Goal: Information Seeking & Learning: Learn about a topic

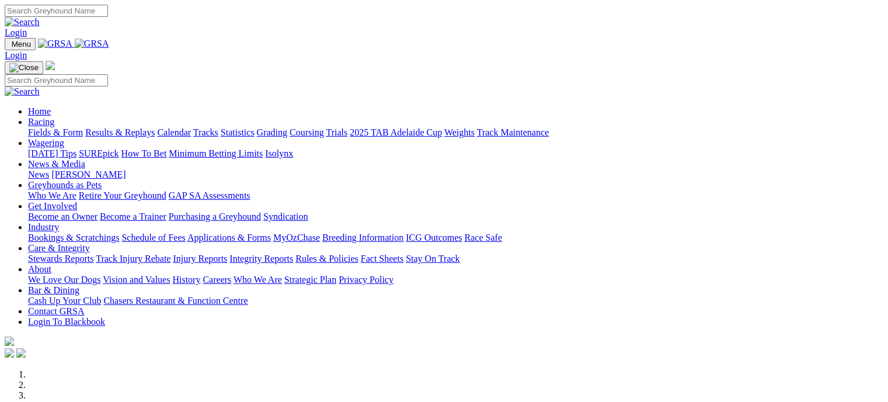
click at [57, 127] on link "Fields & Form" at bounding box center [55, 132] width 55 height 10
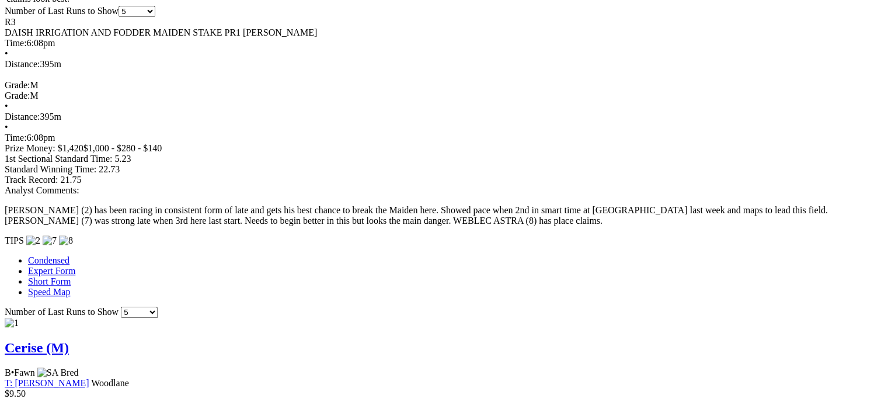
scroll to position [962, 0]
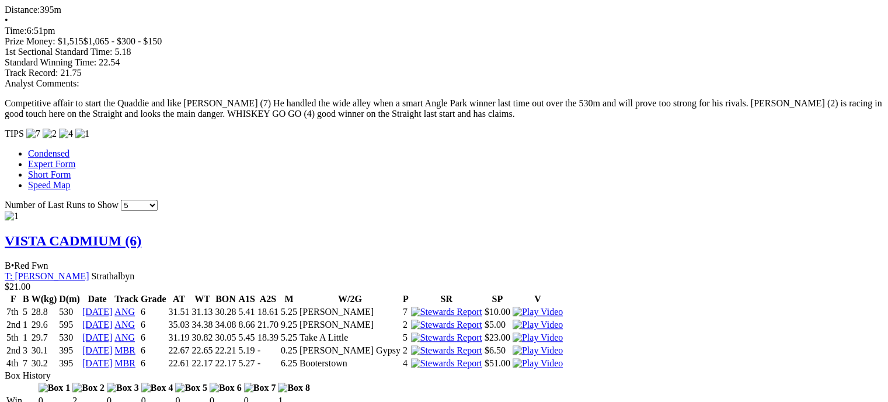
scroll to position [967, 0]
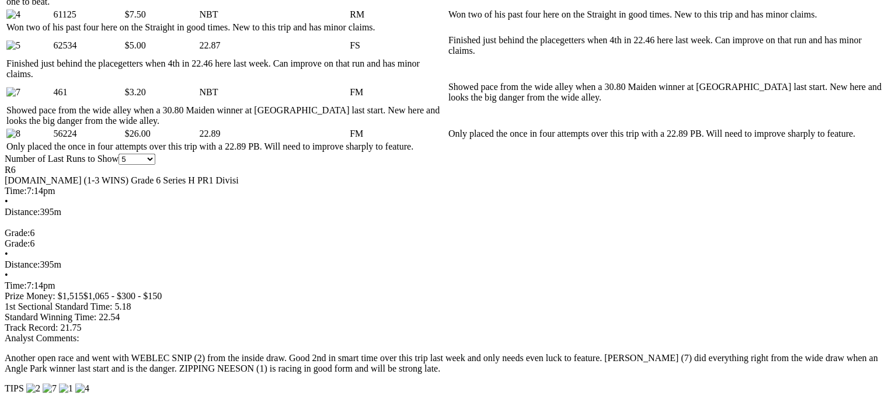
scroll to position [710, 0]
